Goal: Communication & Community: Answer question/provide support

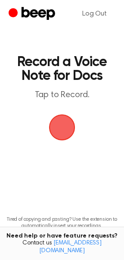
click at [62, 127] on span "button" at bounding box center [62, 128] width 28 height 28
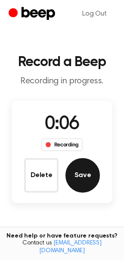
click at [92, 181] on button "Save" at bounding box center [83, 175] width 35 height 35
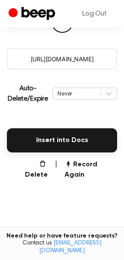
scroll to position [146, 0]
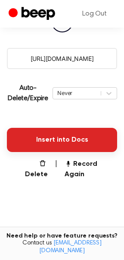
click at [73, 138] on button "Insert into Docs" at bounding box center [62, 140] width 111 height 24
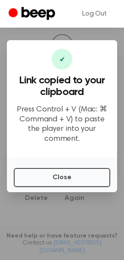
scroll to position [122, 0]
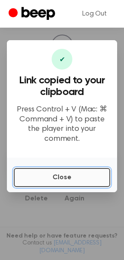
click at [71, 176] on button "Close" at bounding box center [62, 177] width 97 height 19
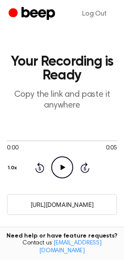
scroll to position [0, 0]
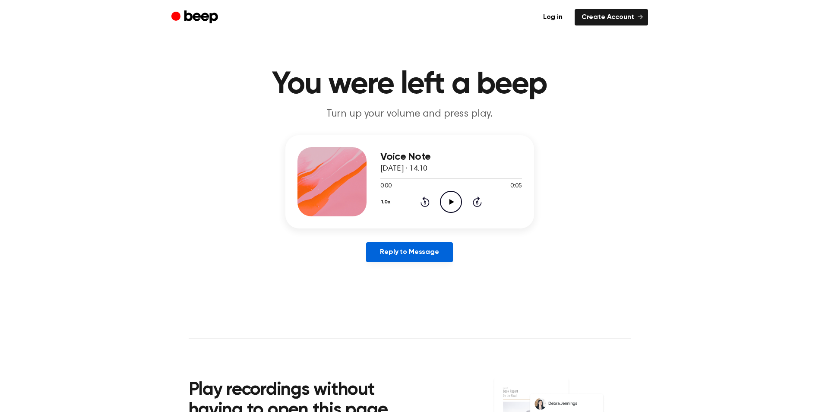
click at [395, 260] on link "Reply to Message" at bounding box center [409, 252] width 86 height 20
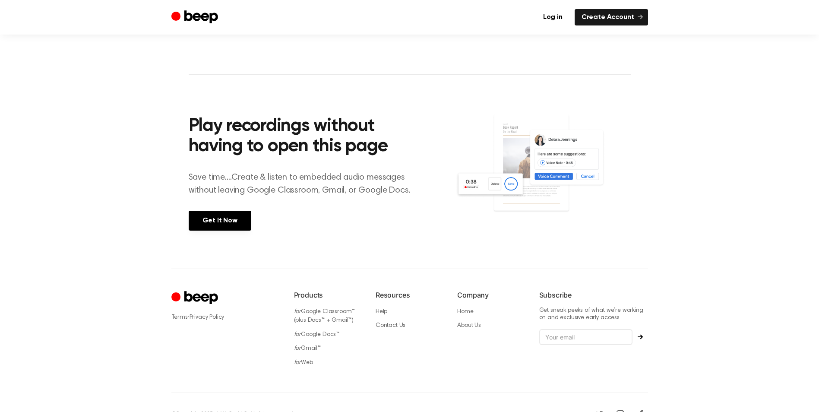
scroll to position [282, 0]
